Goal: Task Accomplishment & Management: Manage account settings

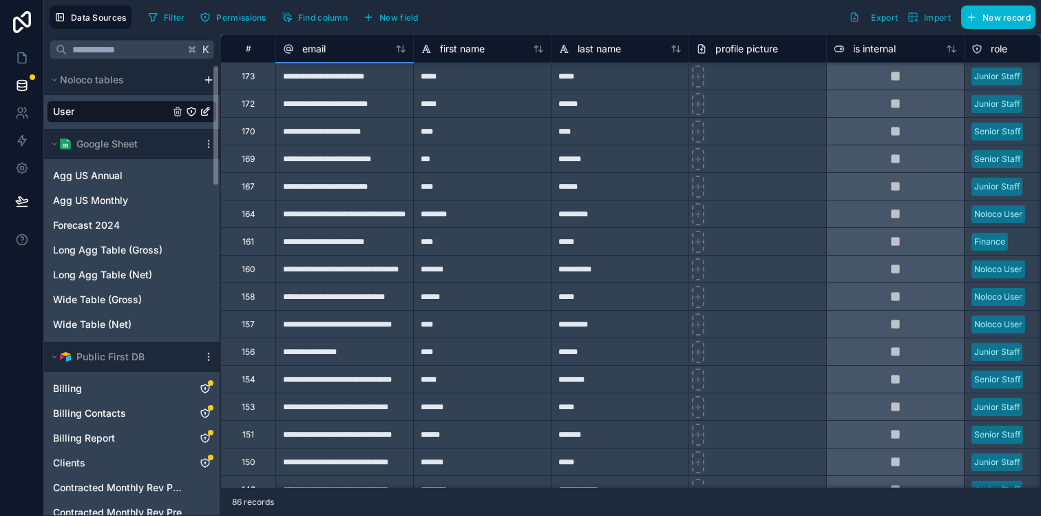
scroll to position [154, 0]
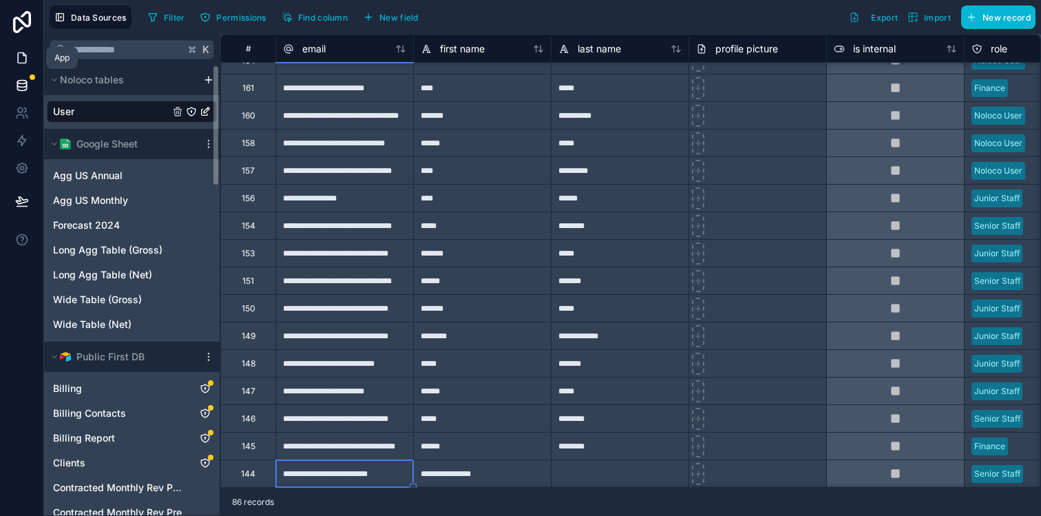
click at [21, 54] on icon at bounding box center [22, 58] width 14 height 14
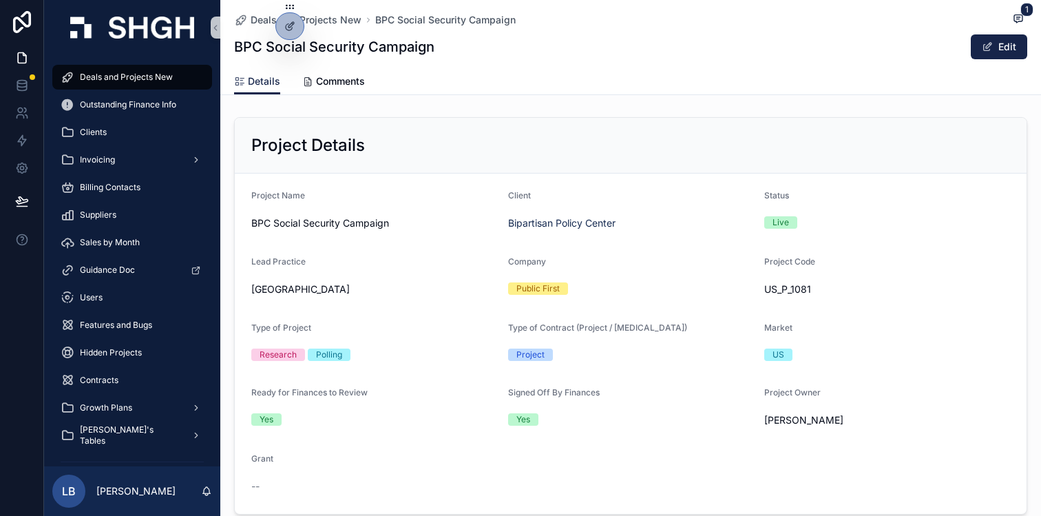
click at [475, 113] on div "Project Details Project Name BPC Social Security Campaign Client Bipartisan Pol…" at bounding box center [630, 316] width 821 height 408
click at [124, 80] on span "Deals and Projects New" at bounding box center [126, 77] width 93 height 11
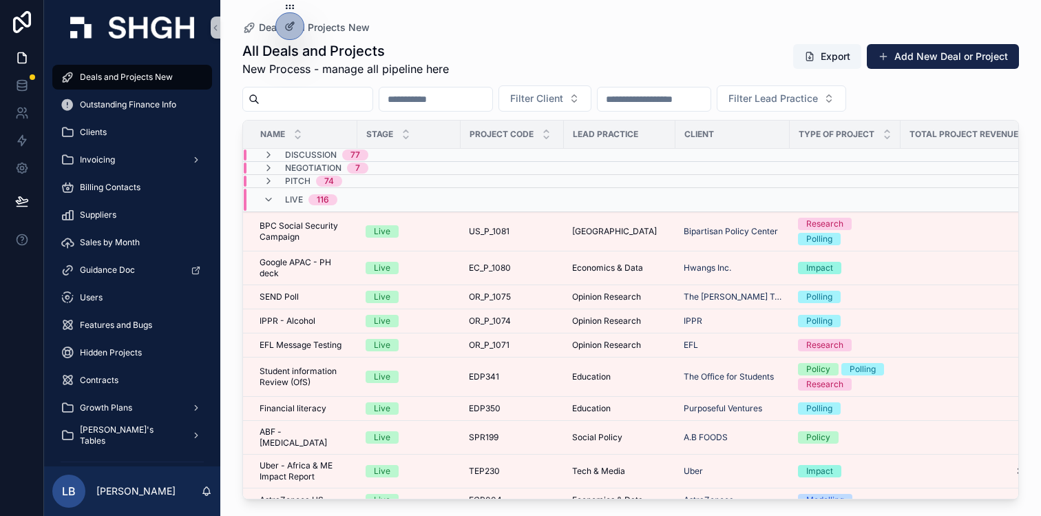
click at [273, 194] on div "Live 116" at bounding box center [300, 200] width 74 height 22
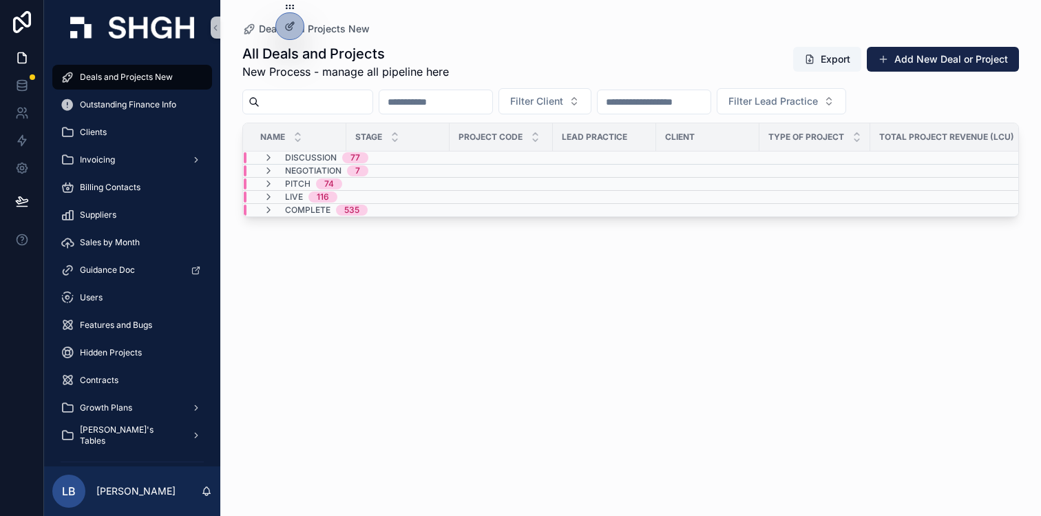
click at [528, 52] on div "All Deals and Projects New Process - manage all pipeline here Export Add New De…" at bounding box center [630, 62] width 777 height 36
click at [25, 169] on icon at bounding box center [22, 168] width 10 height 10
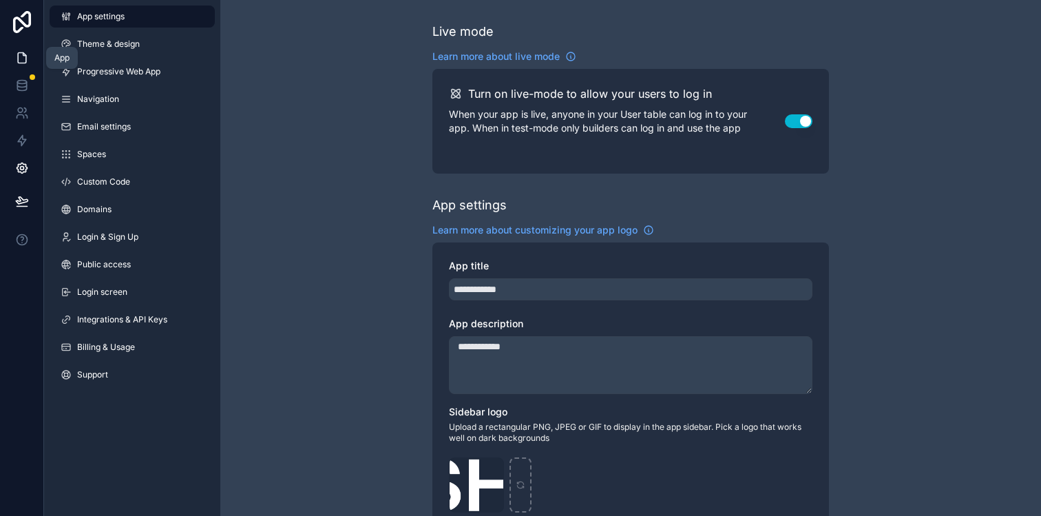
click at [23, 55] on icon at bounding box center [24, 54] width 3 height 3
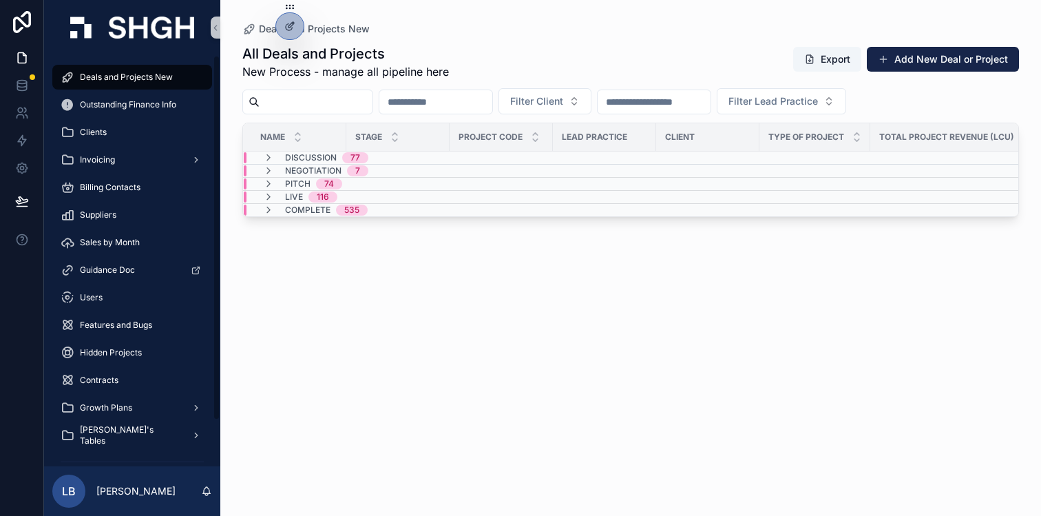
click at [315, 277] on div "All Deals and Projects New Process - manage all pipeline here Export Add New De…" at bounding box center [630, 268] width 777 height 464
click at [292, 55] on icon at bounding box center [289, 55] width 11 height 11
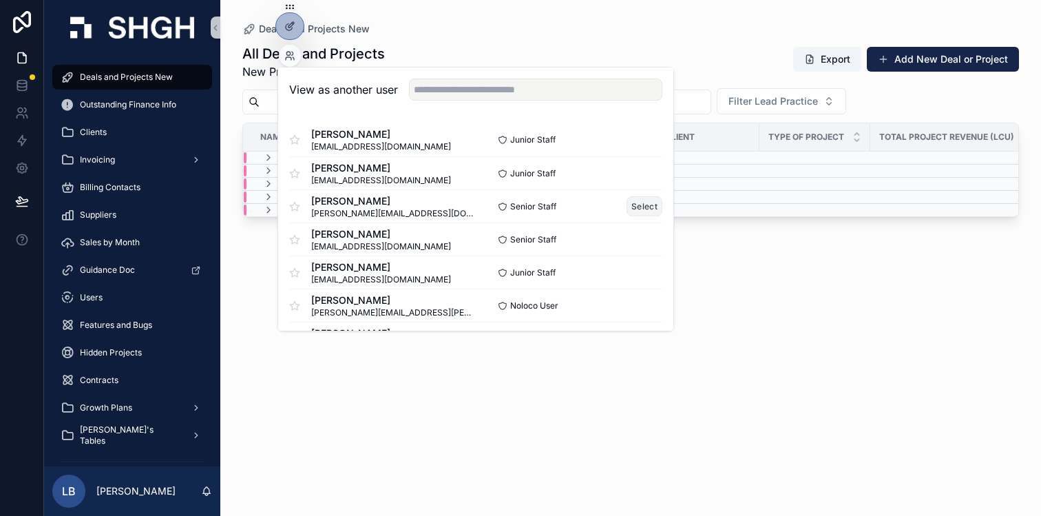
click at [639, 207] on button "Select" at bounding box center [645, 206] width 36 height 20
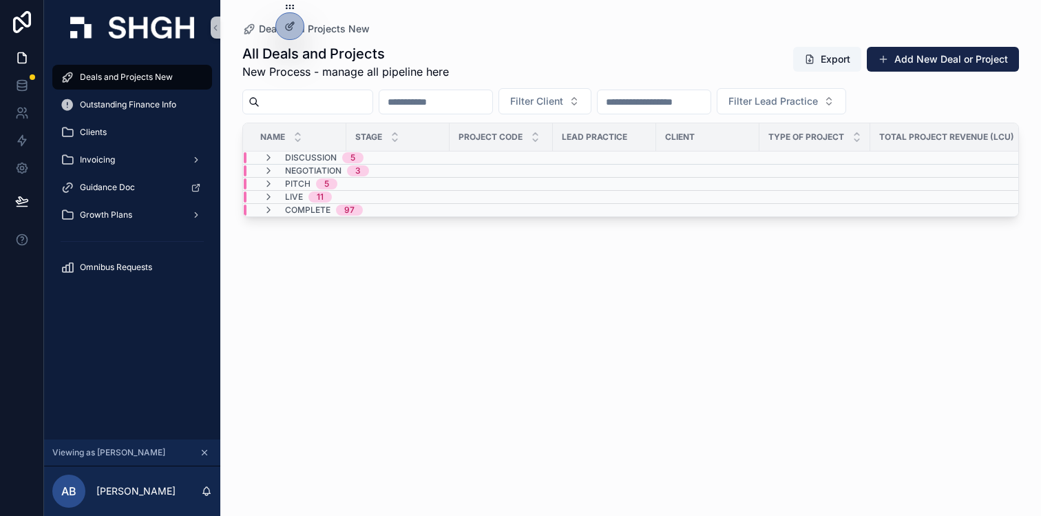
click at [472, 319] on div "All Deals and Projects New Process - manage all pipeline here Export Add New De…" at bounding box center [630, 268] width 777 height 464
click at [370, 197] on div "Live 11" at bounding box center [398, 196] width 309 height 11
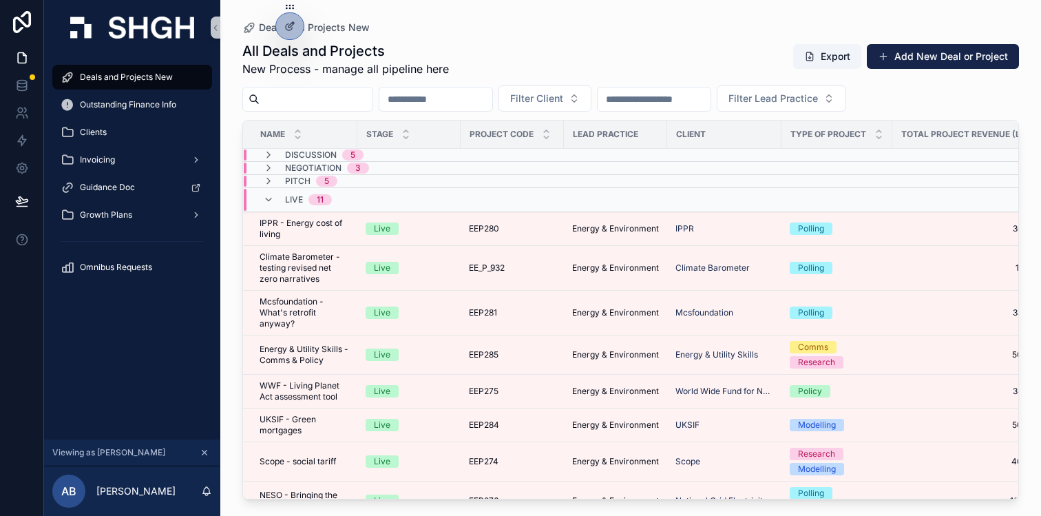
click at [679, 44] on div "All Deals and Projects New Process - manage all pipeline here Export Add New De…" at bounding box center [630, 59] width 777 height 36
click at [344, 198] on div "Live 11" at bounding box center [298, 200] width 102 height 22
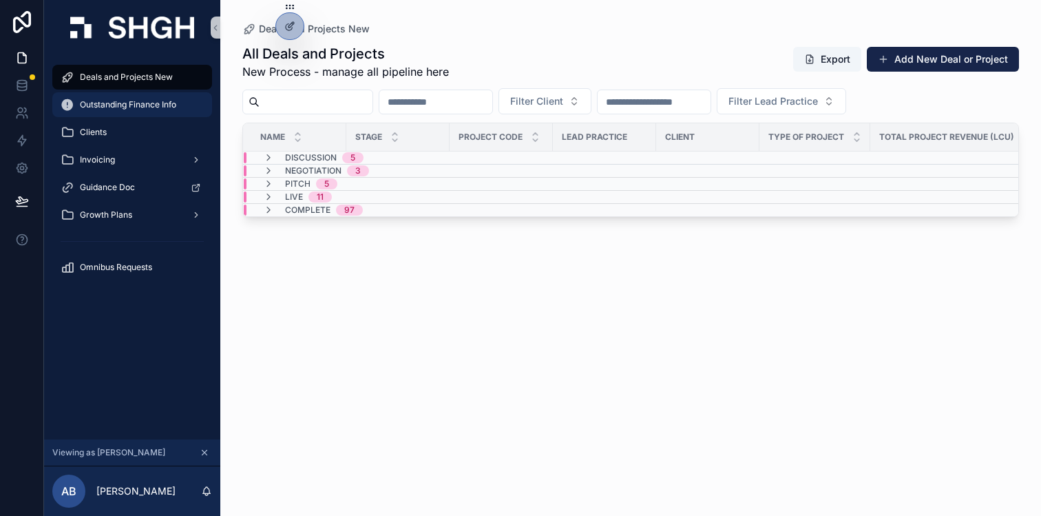
click at [140, 105] on span "Outstanding Finance Info" at bounding box center [128, 104] width 96 height 11
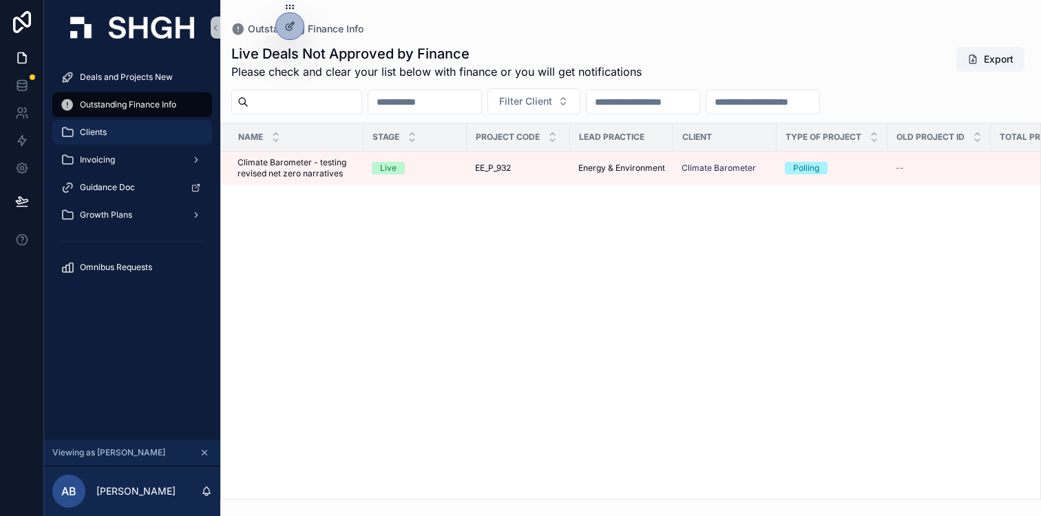
click at [92, 129] on span "Clients" at bounding box center [93, 132] width 27 height 11
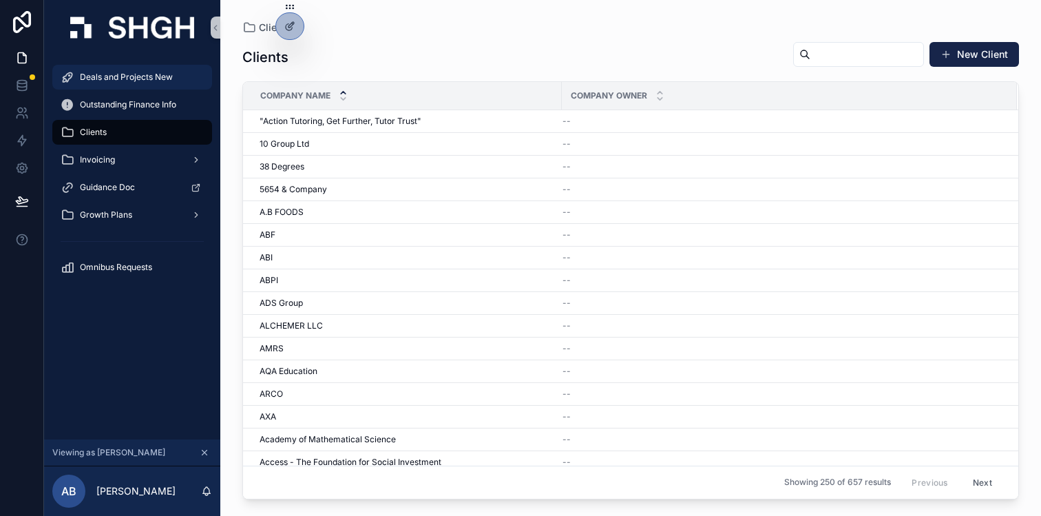
click at [156, 81] on span "Deals and Projects New" at bounding box center [126, 77] width 93 height 11
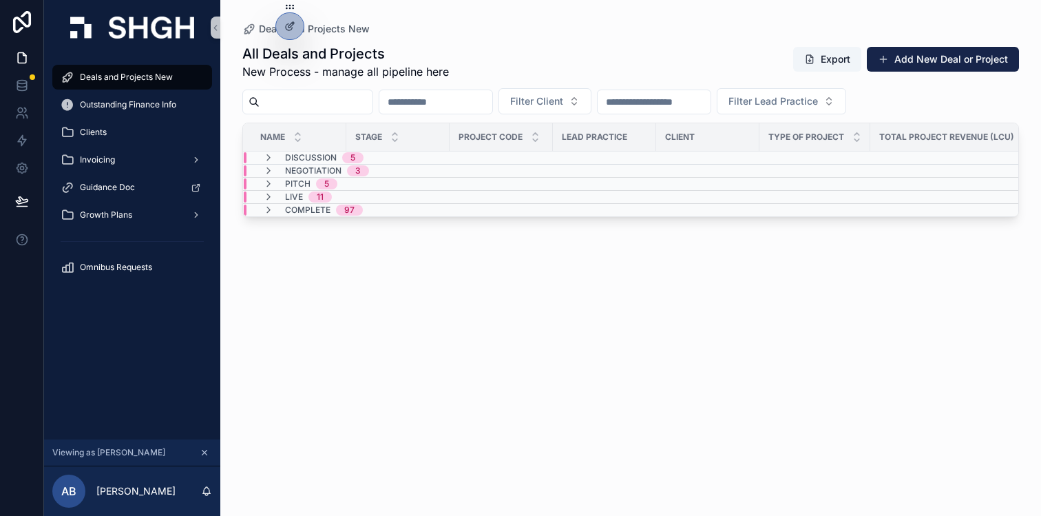
click at [340, 197] on div "Live 11" at bounding box center [298, 196] width 102 height 11
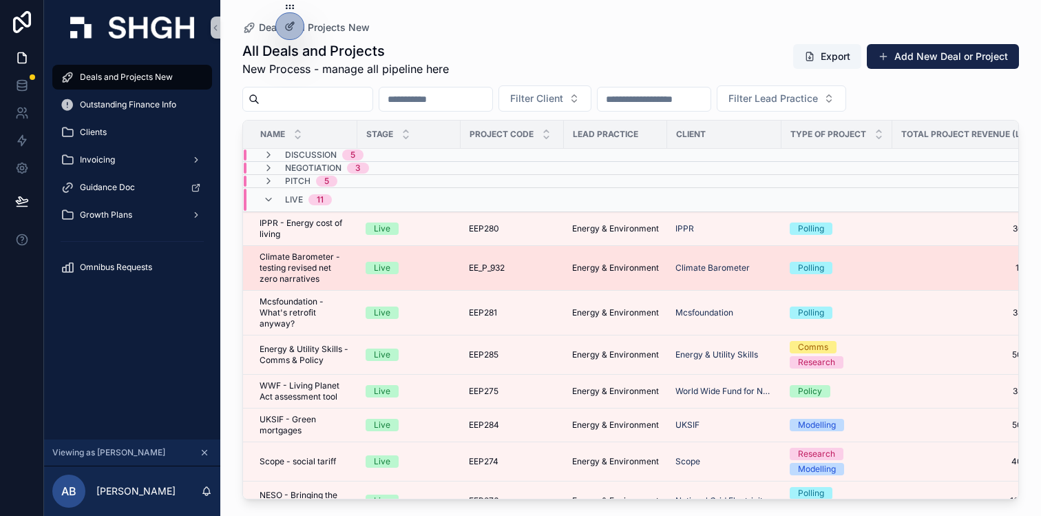
click at [444, 253] on td "Live" at bounding box center [408, 268] width 103 height 45
click at [442, 264] on div "Live" at bounding box center [409, 268] width 87 height 12
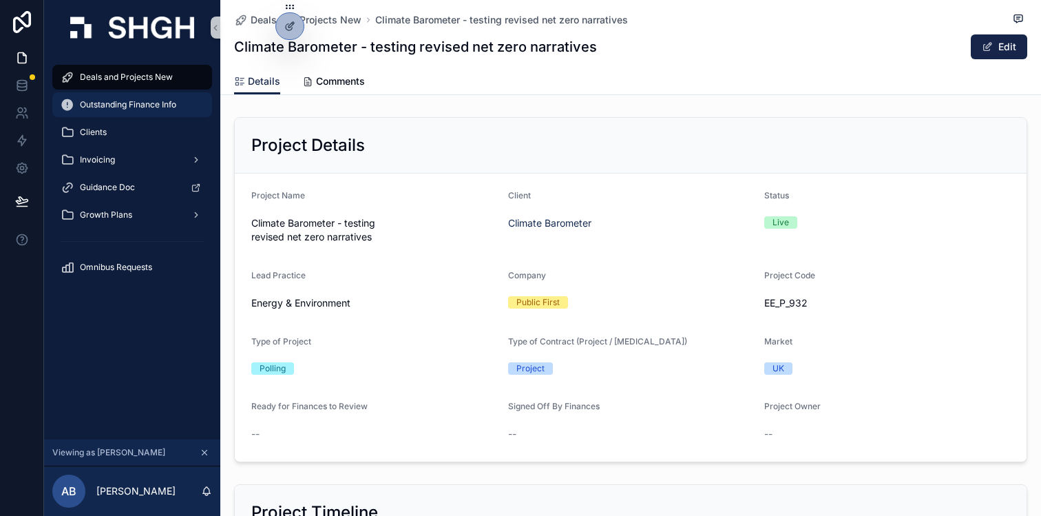
click at [145, 107] on span "Outstanding Finance Info" at bounding box center [128, 104] width 96 height 11
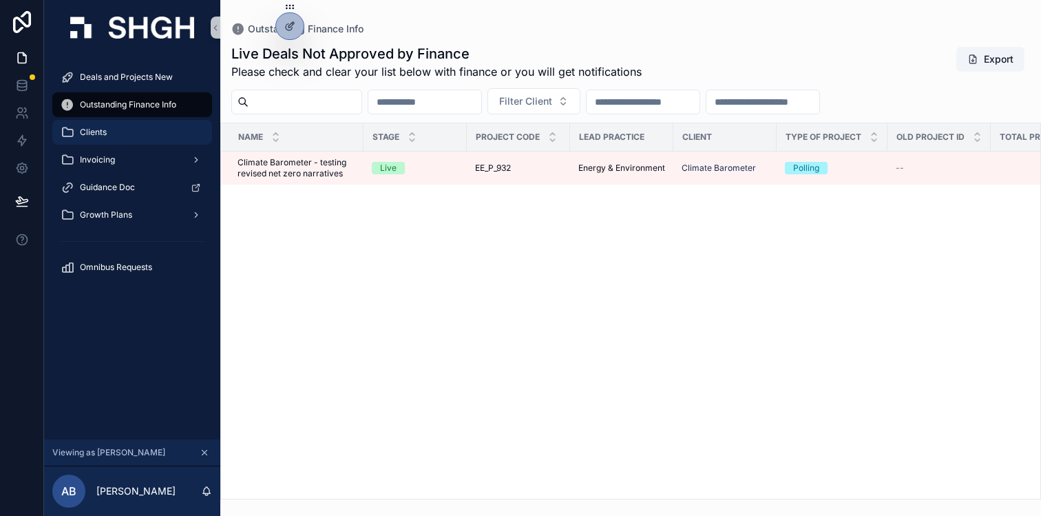
click at [131, 135] on div "Clients" at bounding box center [132, 132] width 143 height 22
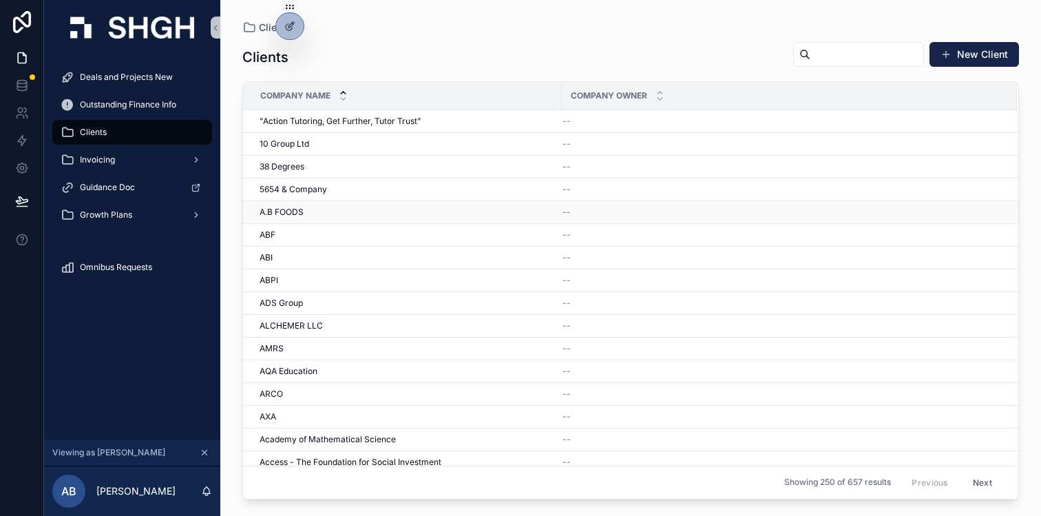
click at [344, 209] on div "A.B FOODS A.B FOODS" at bounding box center [407, 212] width 294 height 11
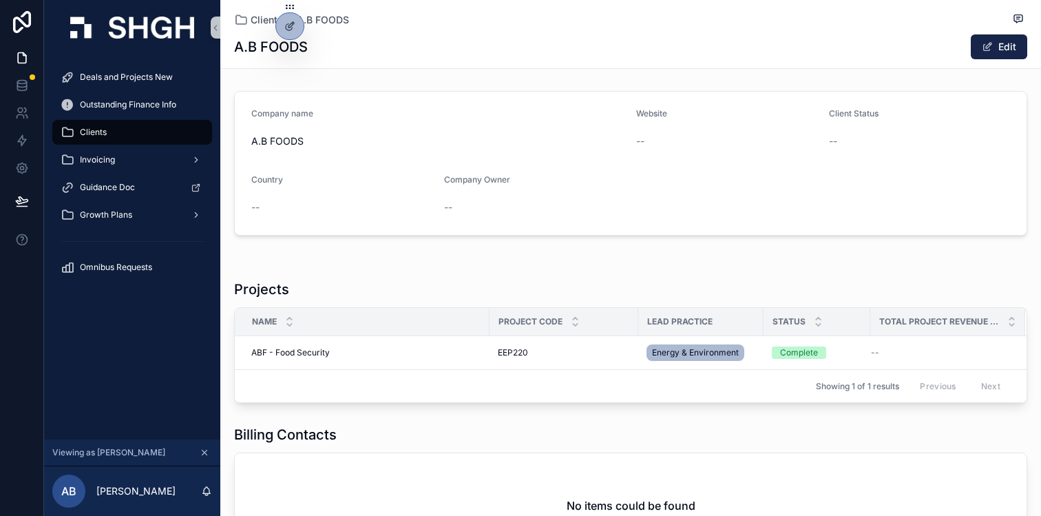
click at [98, 133] on span "Clients" at bounding box center [93, 132] width 27 height 11
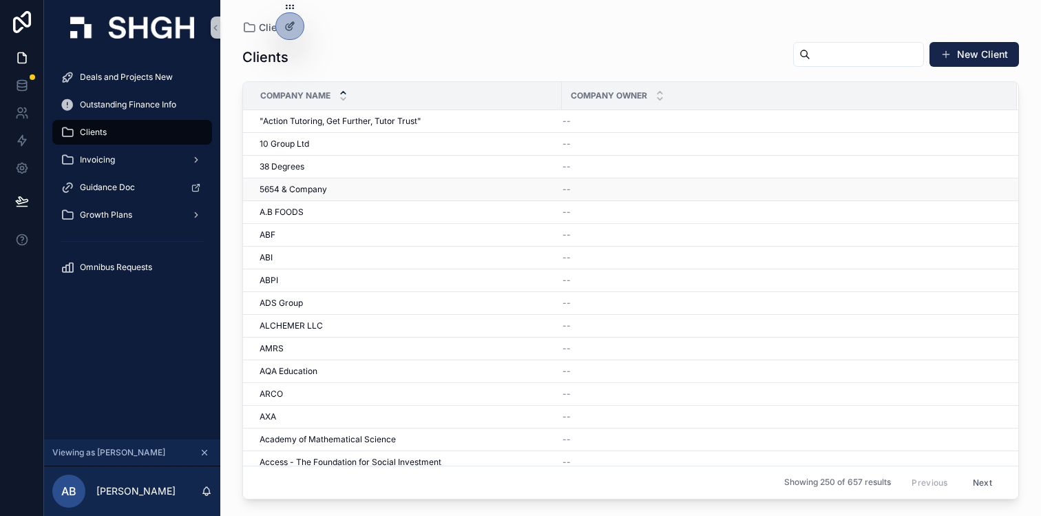
click at [344, 191] on div "5654 & Company 5654 & Company" at bounding box center [407, 189] width 294 height 11
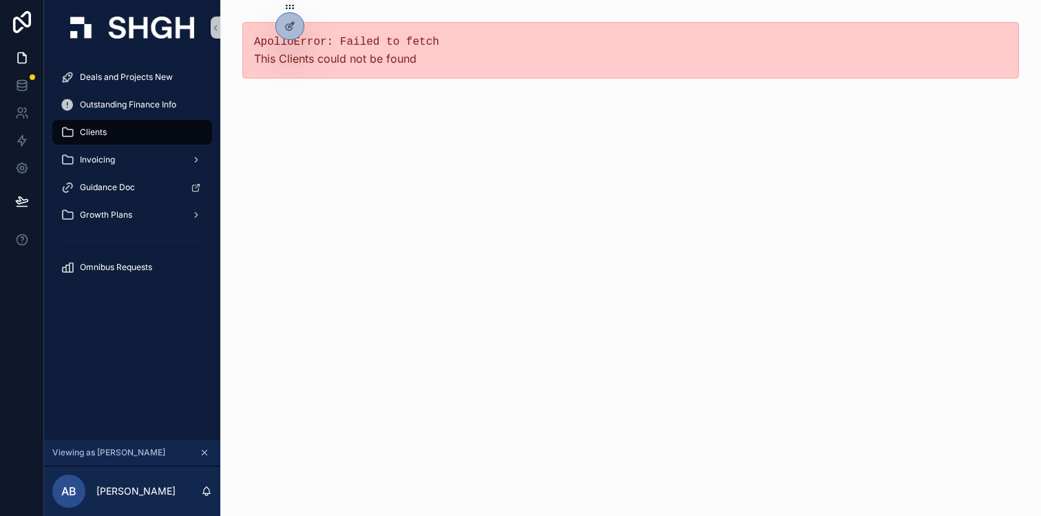
click at [110, 140] on div "Clients" at bounding box center [132, 132] width 143 height 22
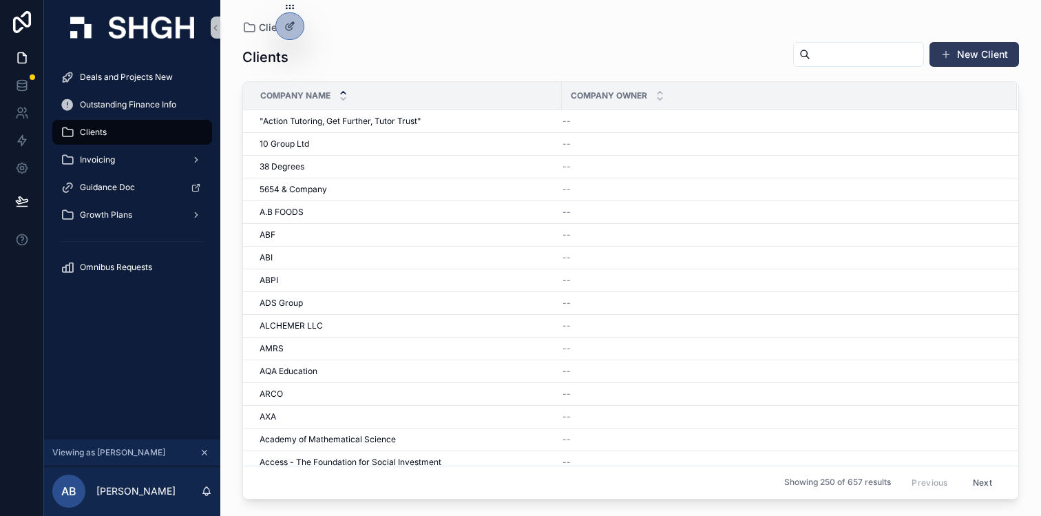
click at [971, 59] on button "New Client" at bounding box center [975, 54] width 90 height 25
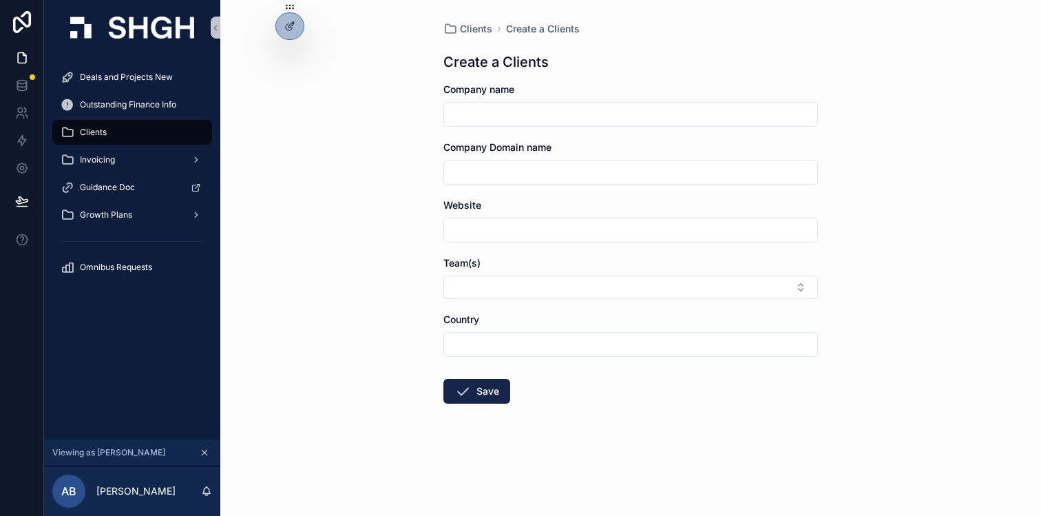
click at [103, 132] on span "Clients" at bounding box center [93, 132] width 27 height 11
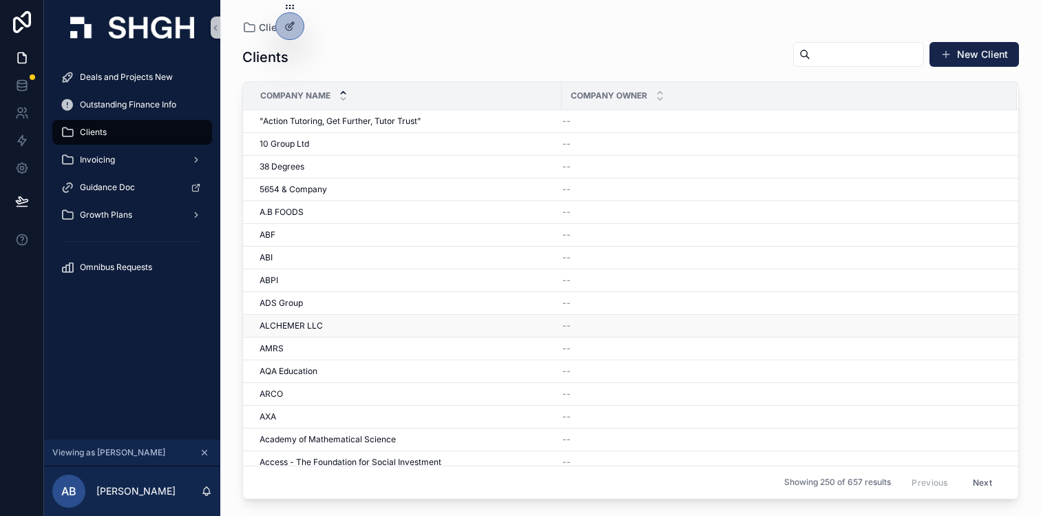
click at [376, 324] on div "ALCHEMER LLC ALCHEMER LLC" at bounding box center [407, 325] width 294 height 11
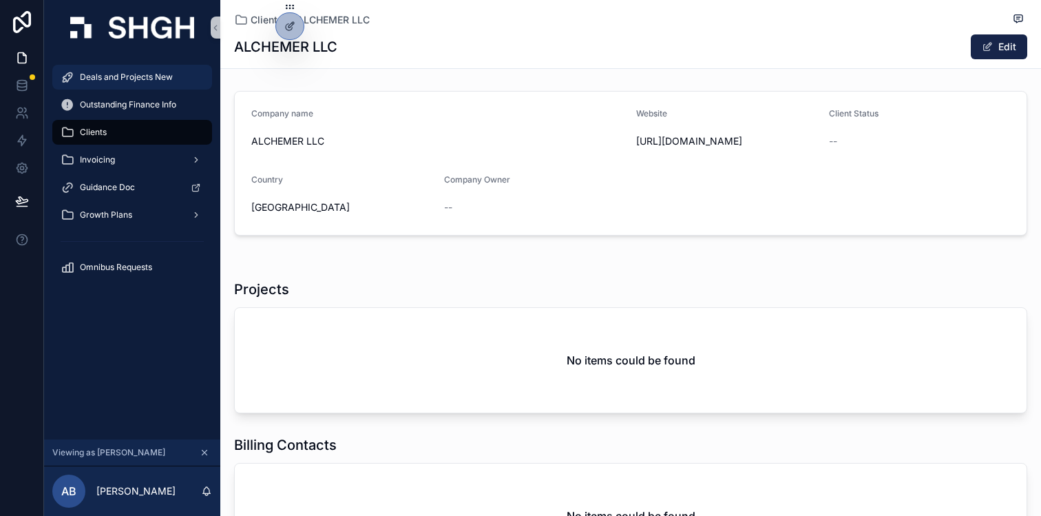
click at [122, 77] on span "Deals and Projects New" at bounding box center [126, 77] width 93 height 11
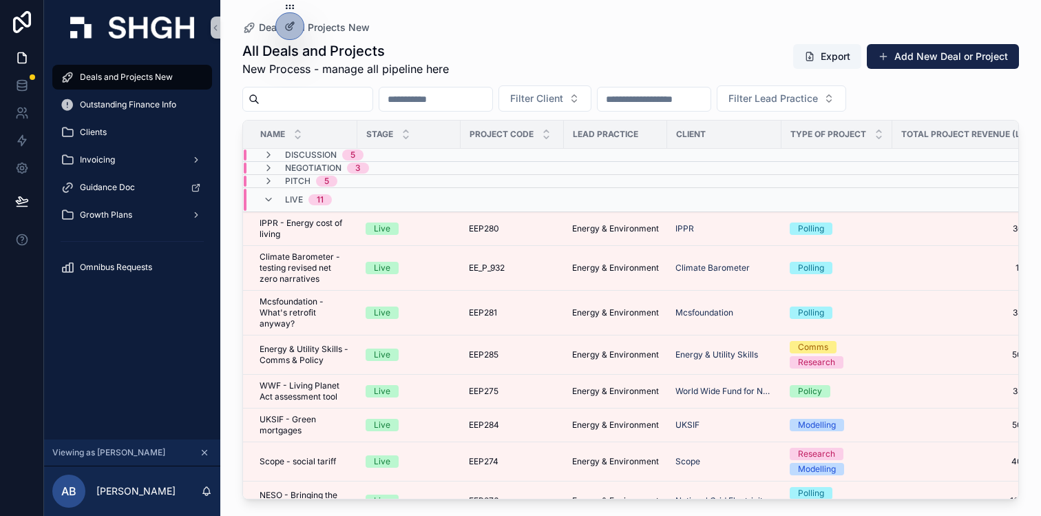
click at [338, 196] on div "Live 11" at bounding box center [298, 200] width 102 height 22
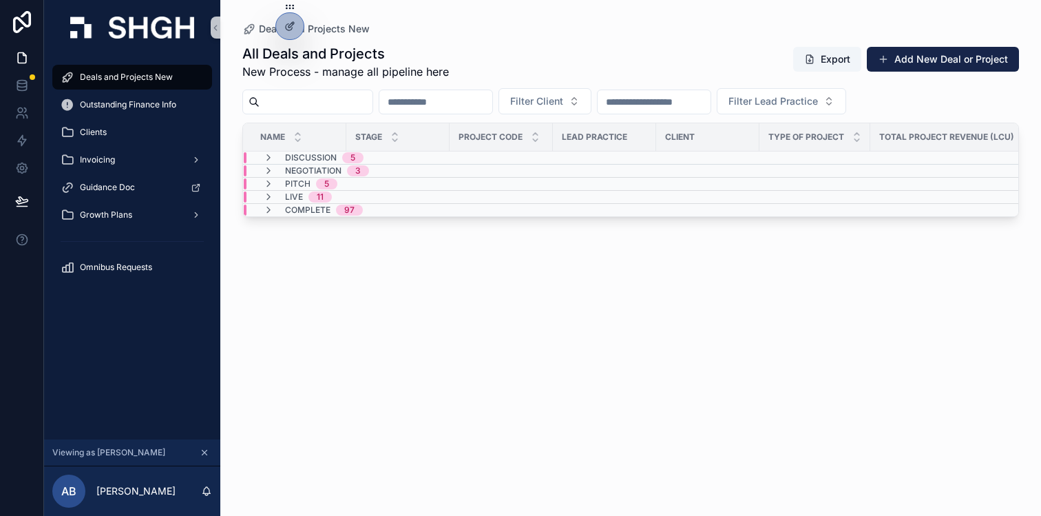
click at [346, 197] on div "Live 11" at bounding box center [298, 196] width 102 height 11
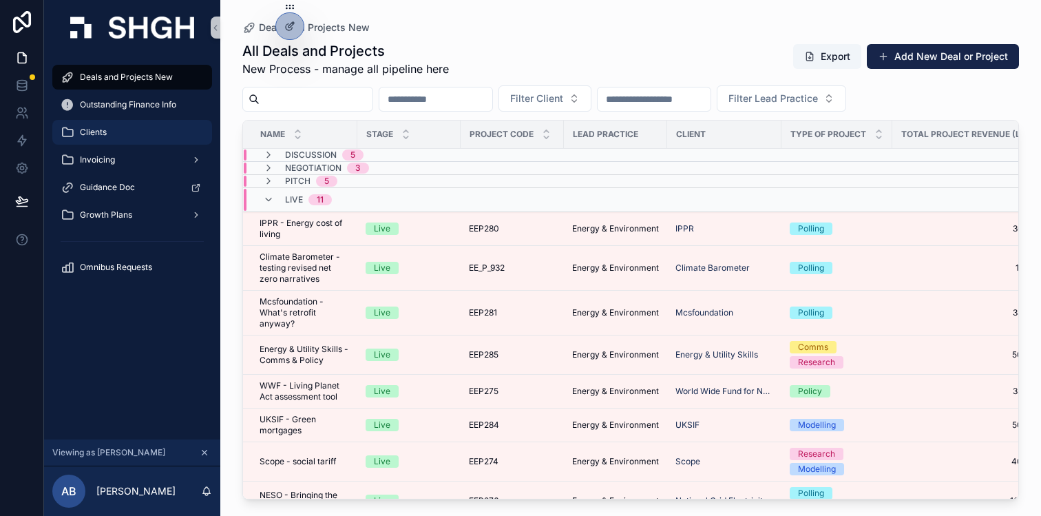
click at [101, 134] on span "Clients" at bounding box center [93, 132] width 27 height 11
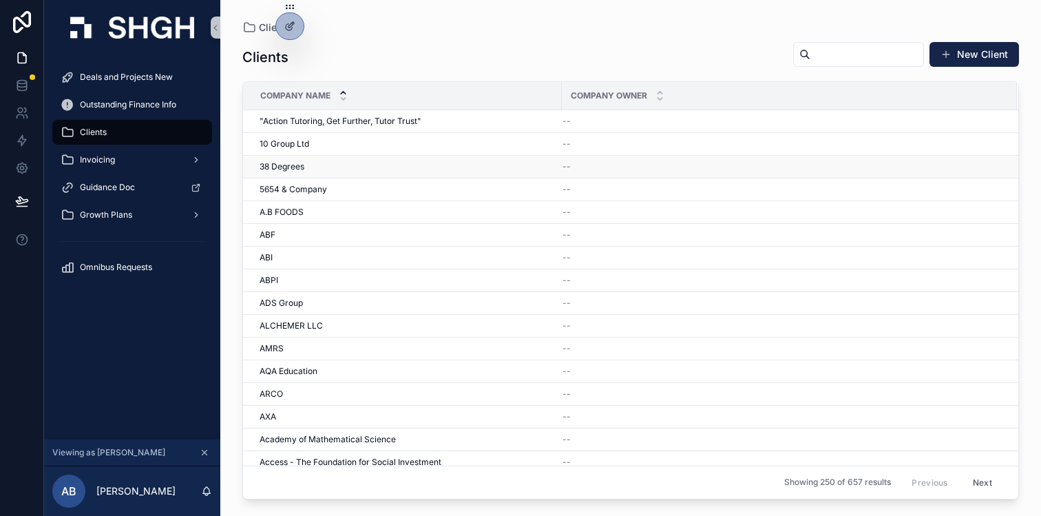
click at [292, 165] on span "38 Degrees" at bounding box center [282, 166] width 45 height 11
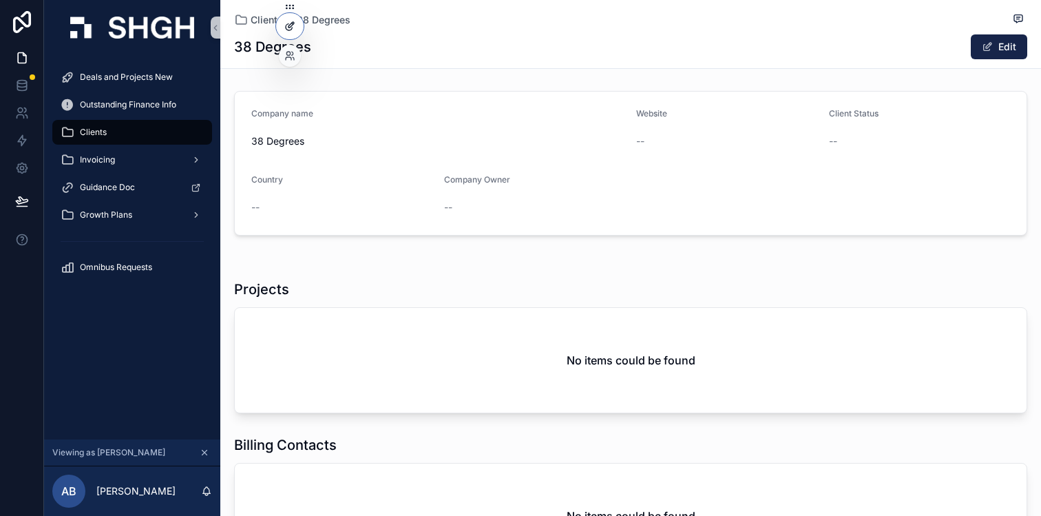
click at [287, 25] on icon at bounding box center [289, 27] width 6 height 6
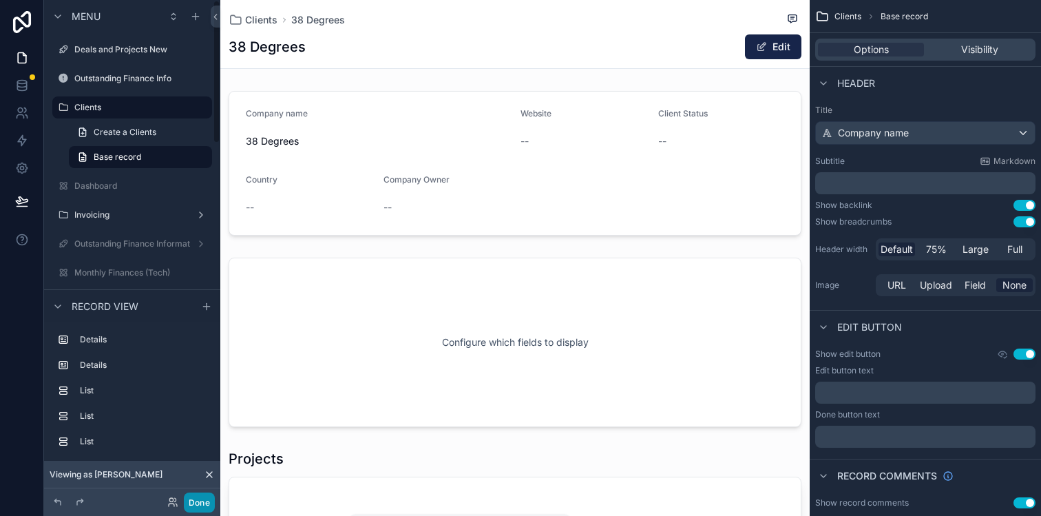
click at [200, 506] on button "Done" at bounding box center [199, 502] width 31 height 20
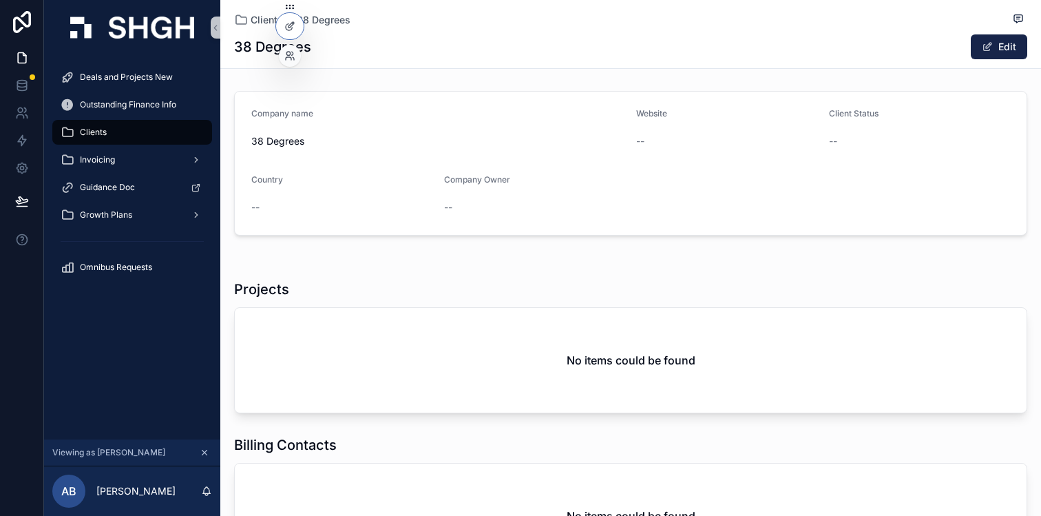
click at [291, 61] on div at bounding box center [290, 56] width 22 height 22
click at [291, 58] on icon at bounding box center [289, 58] width 6 height 3
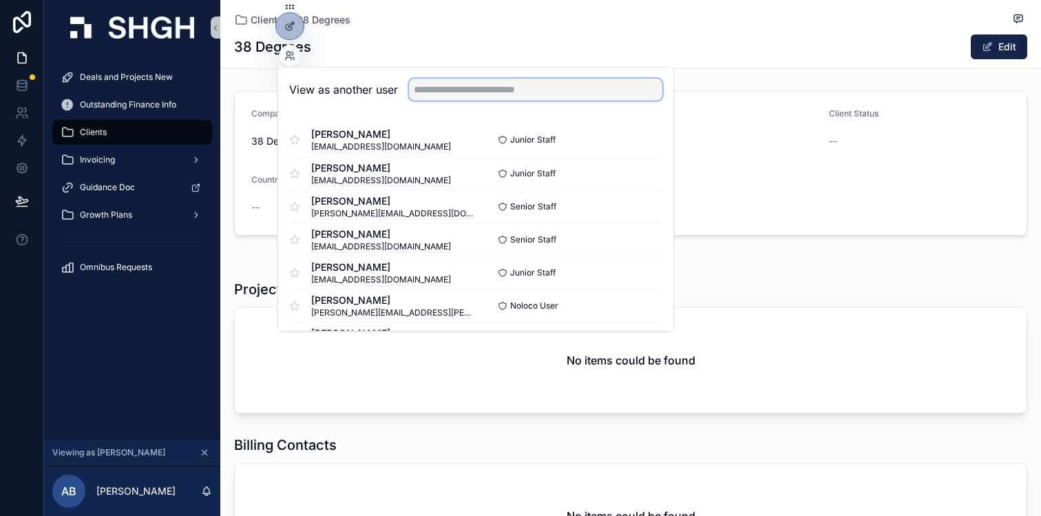
click at [494, 90] on input "text" at bounding box center [535, 90] width 253 height 22
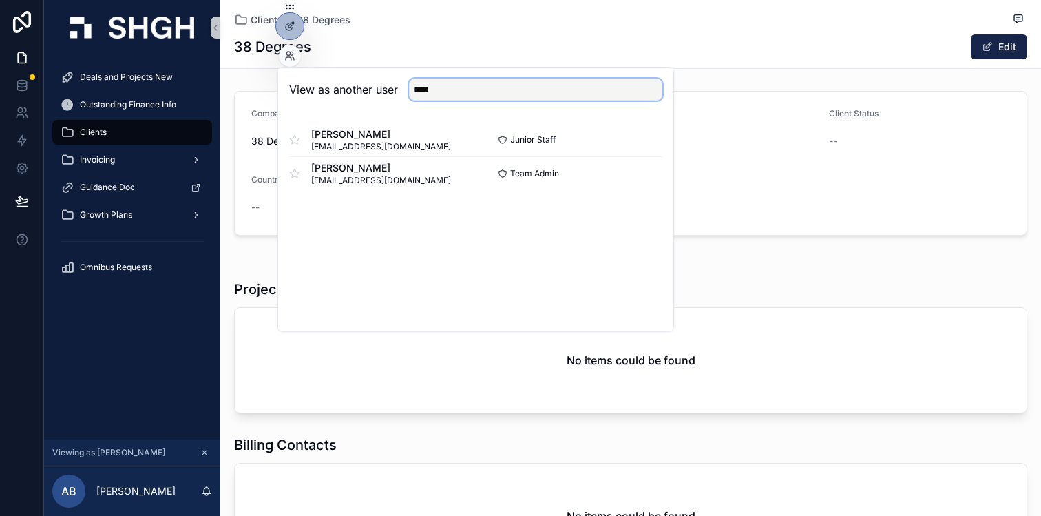
type input "****"
click at [567, 259] on div "View as another user **** [PERSON_NAME] [EMAIL_ADDRESS][DOMAIN_NAME] Junior Sta…" at bounding box center [476, 199] width 397 height 264
click at [637, 171] on button "Select" at bounding box center [645, 173] width 36 height 20
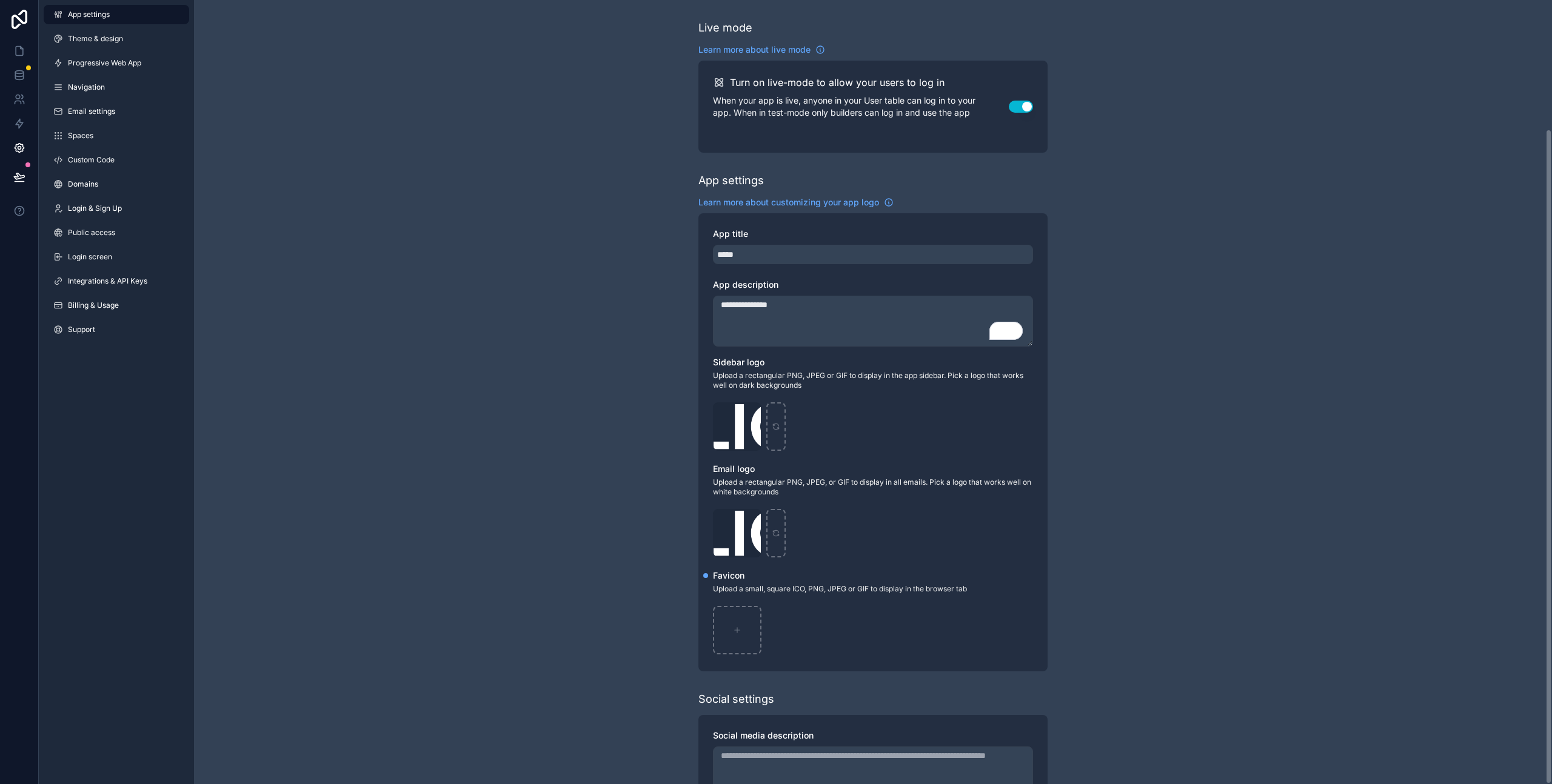
scroll to position [154, 0]
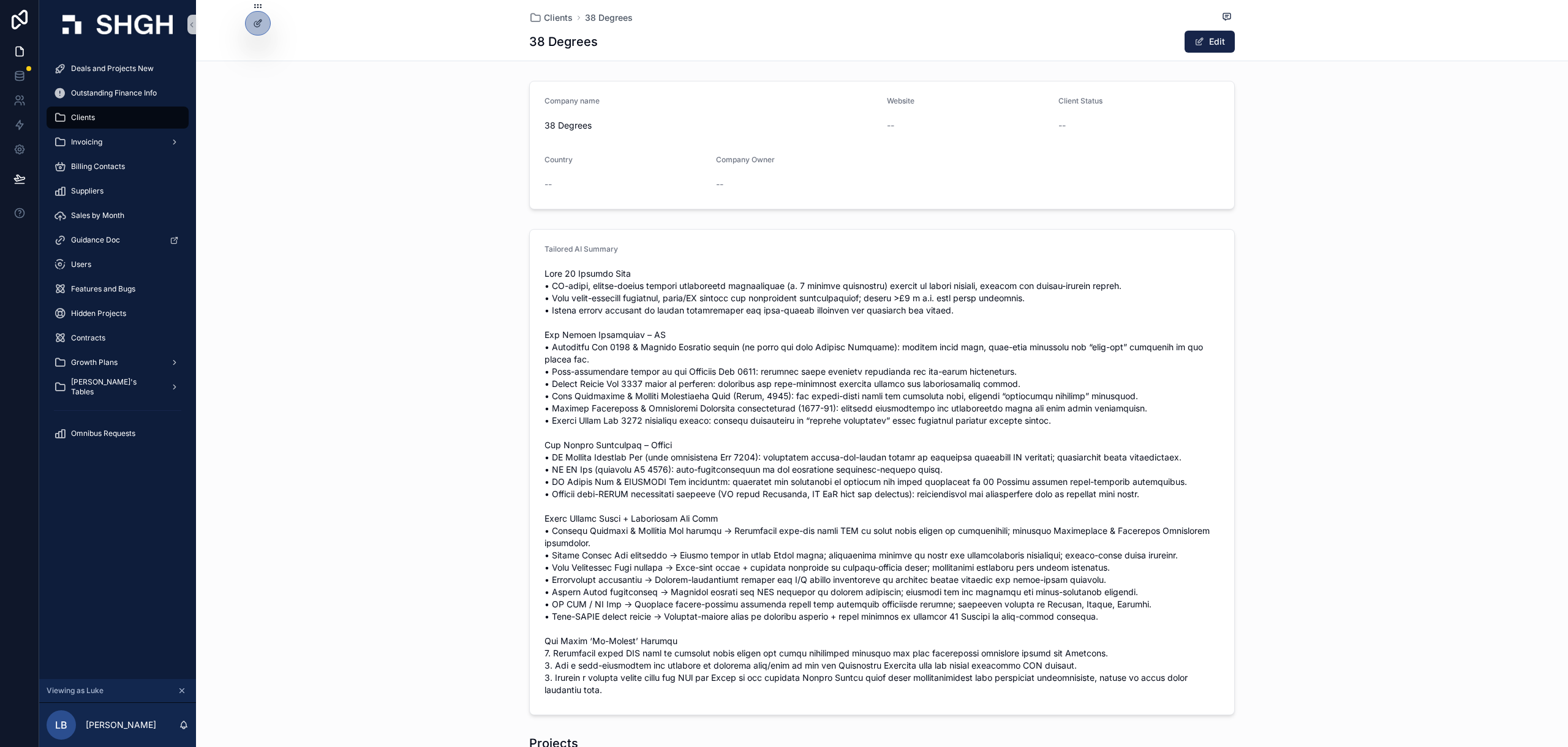
click at [926, 282] on div "Tailored AI Summary" at bounding box center [881, 472] width 1372 height 496
